Goal: Transaction & Acquisition: Purchase product/service

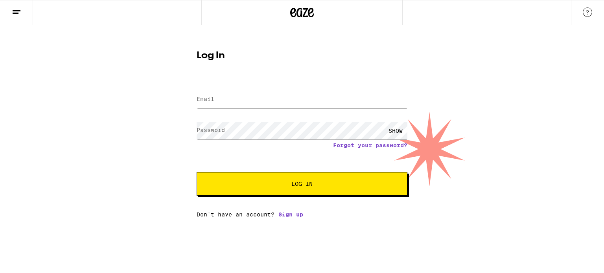
click at [214, 100] on label "Email" at bounding box center [206, 99] width 18 height 6
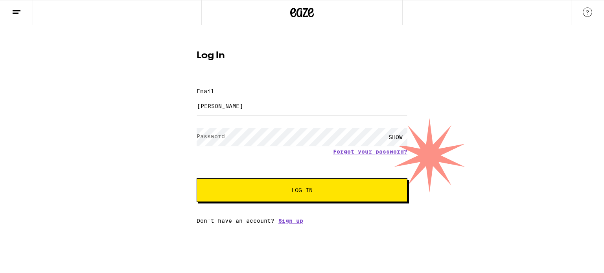
type input "[PERSON_NAME]"
click at [18, 13] on line at bounding box center [16, 13] width 6 height 0
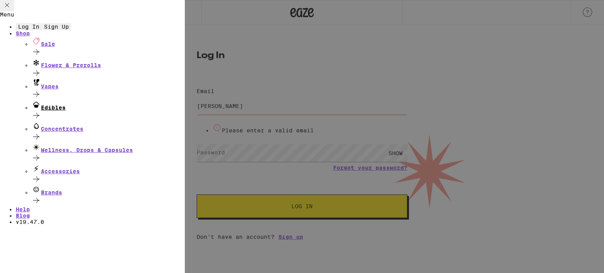
click at [64, 111] on div "Edibles" at bounding box center [107, 105] width 153 height 11
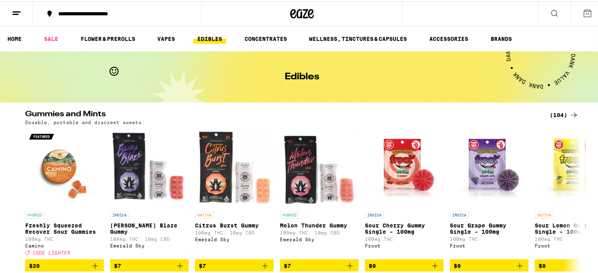
click at [550, 11] on icon at bounding box center [554, 11] width 9 height 9
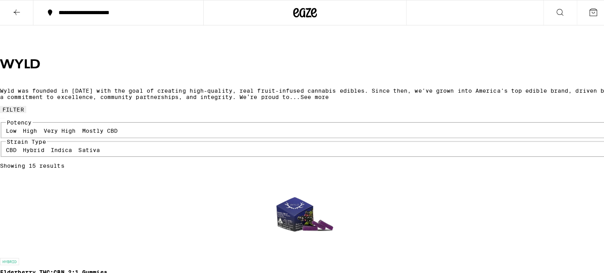
scroll to position [236, 0]
